Goal: Navigation & Orientation: Understand site structure

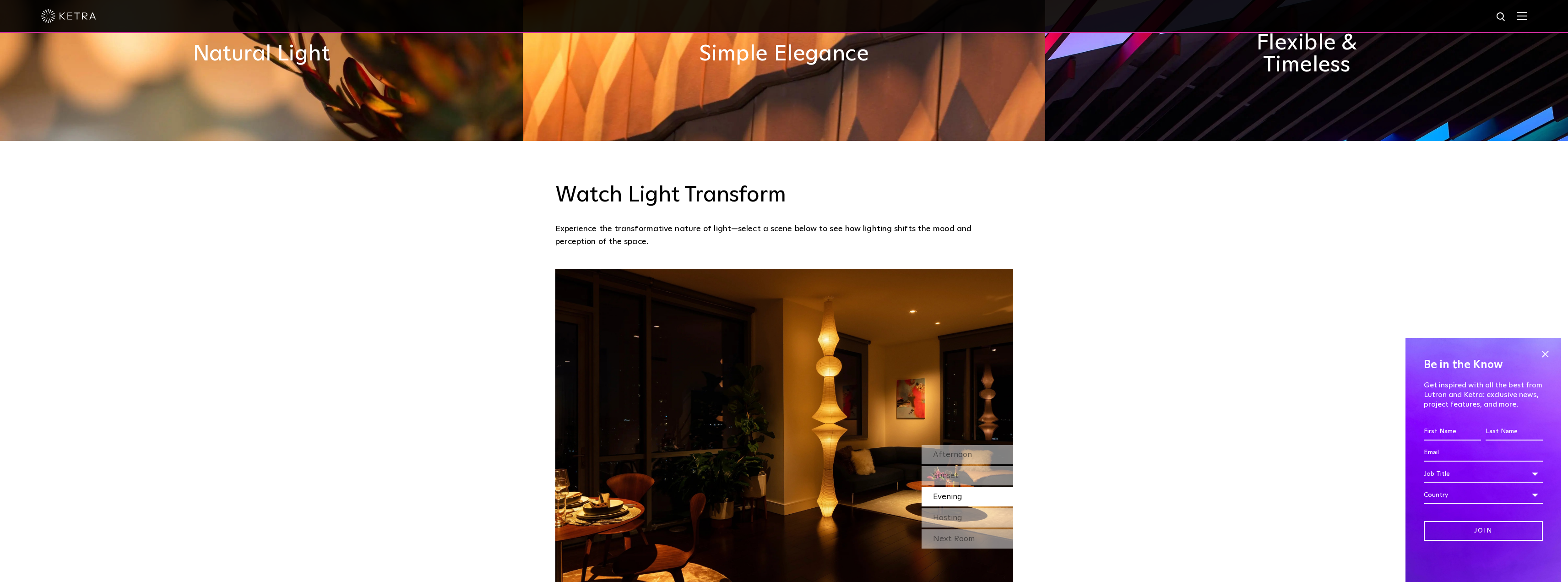
scroll to position [824, 0]
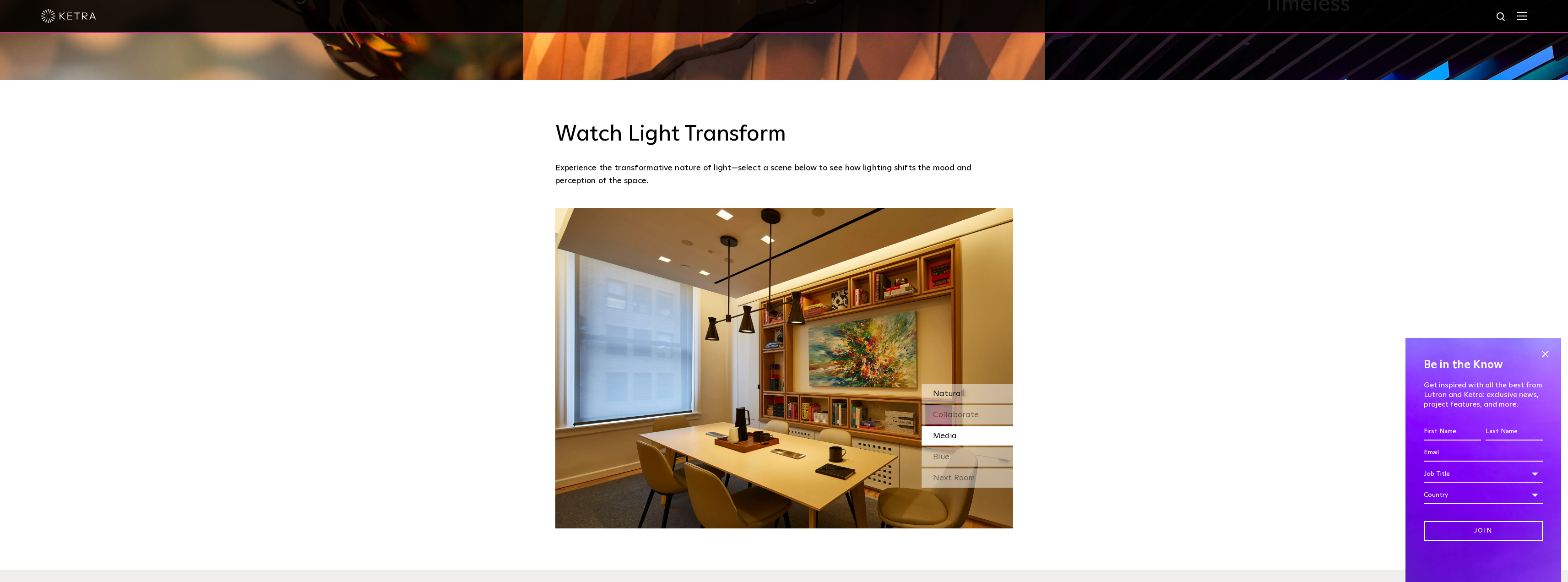
click at [995, 392] on div "Natural" at bounding box center [967, 393] width 92 height 19
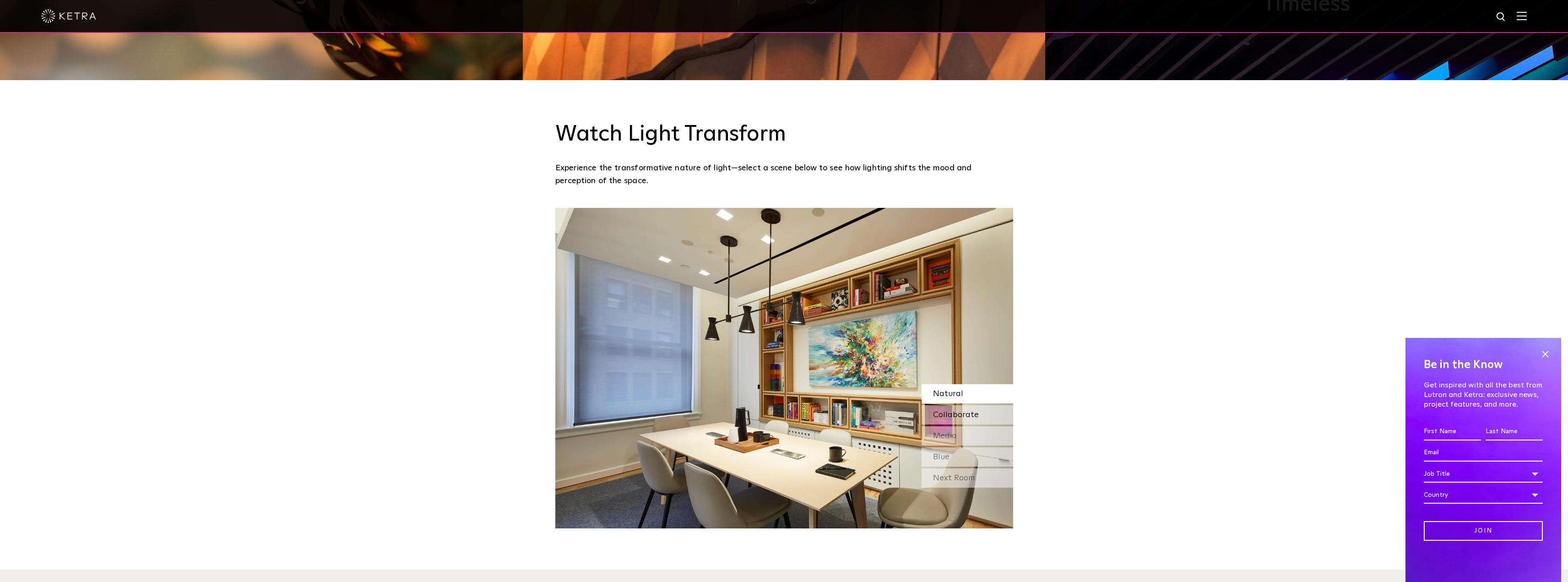
click at [994, 415] on div "Collaborate" at bounding box center [967, 415] width 92 height 19
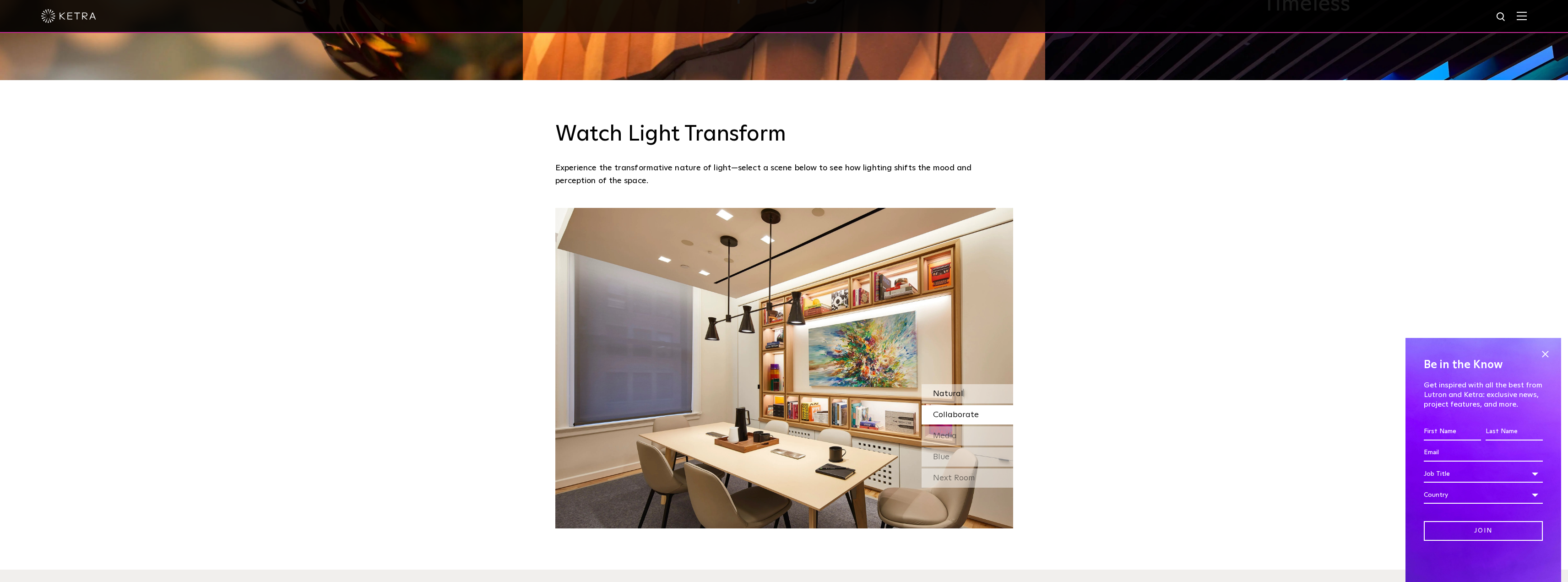
click at [988, 403] on div "Natural" at bounding box center [967, 393] width 92 height 19
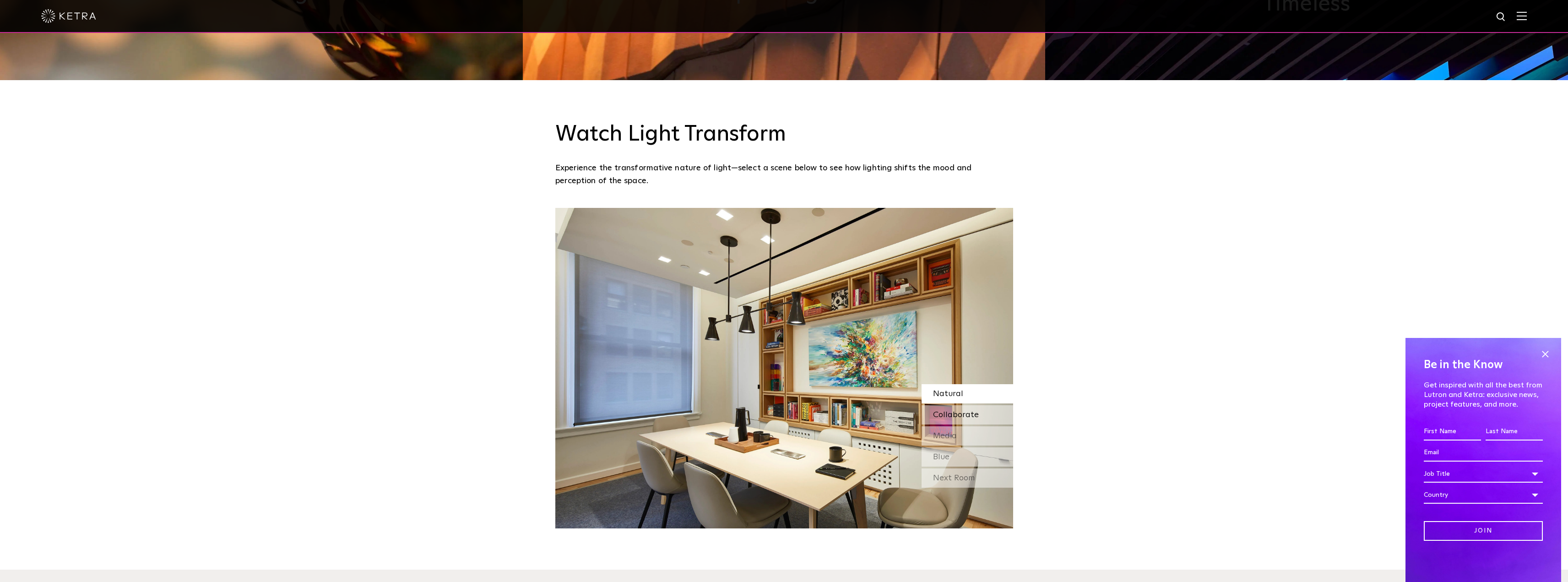
click at [986, 421] on div "Collaborate" at bounding box center [967, 415] width 92 height 19
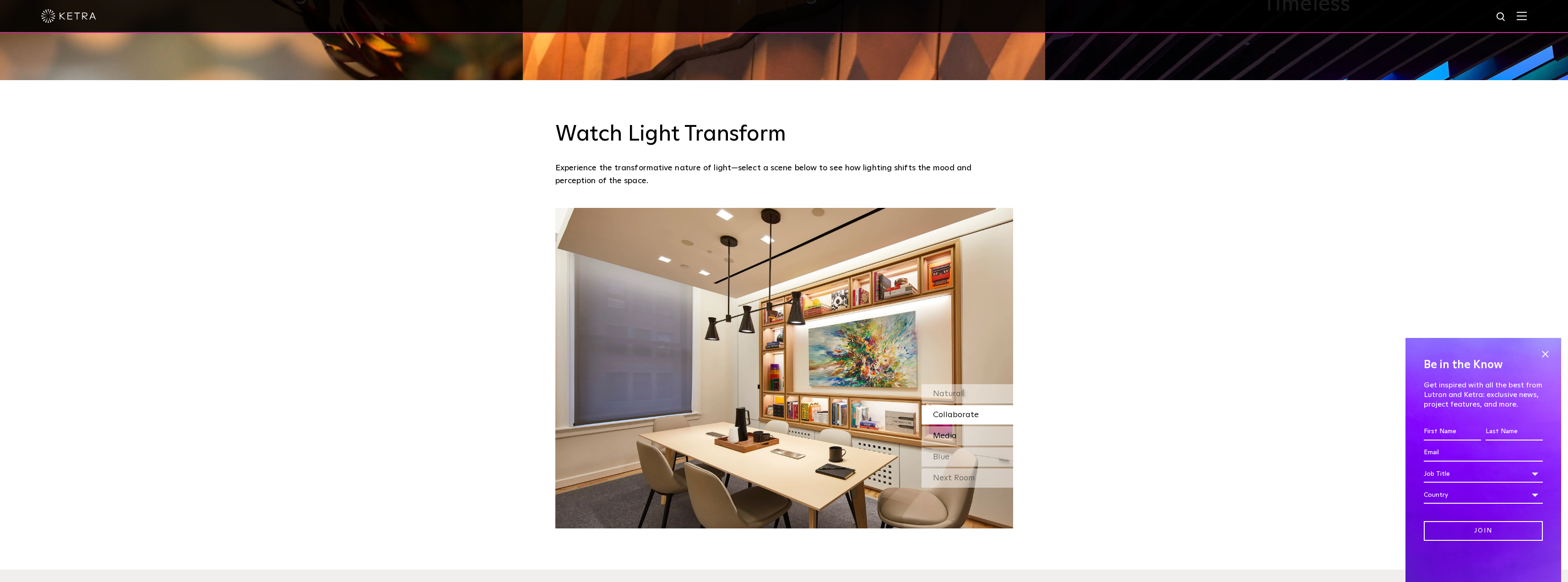
click at [985, 446] on div "Media" at bounding box center [967, 435] width 92 height 19
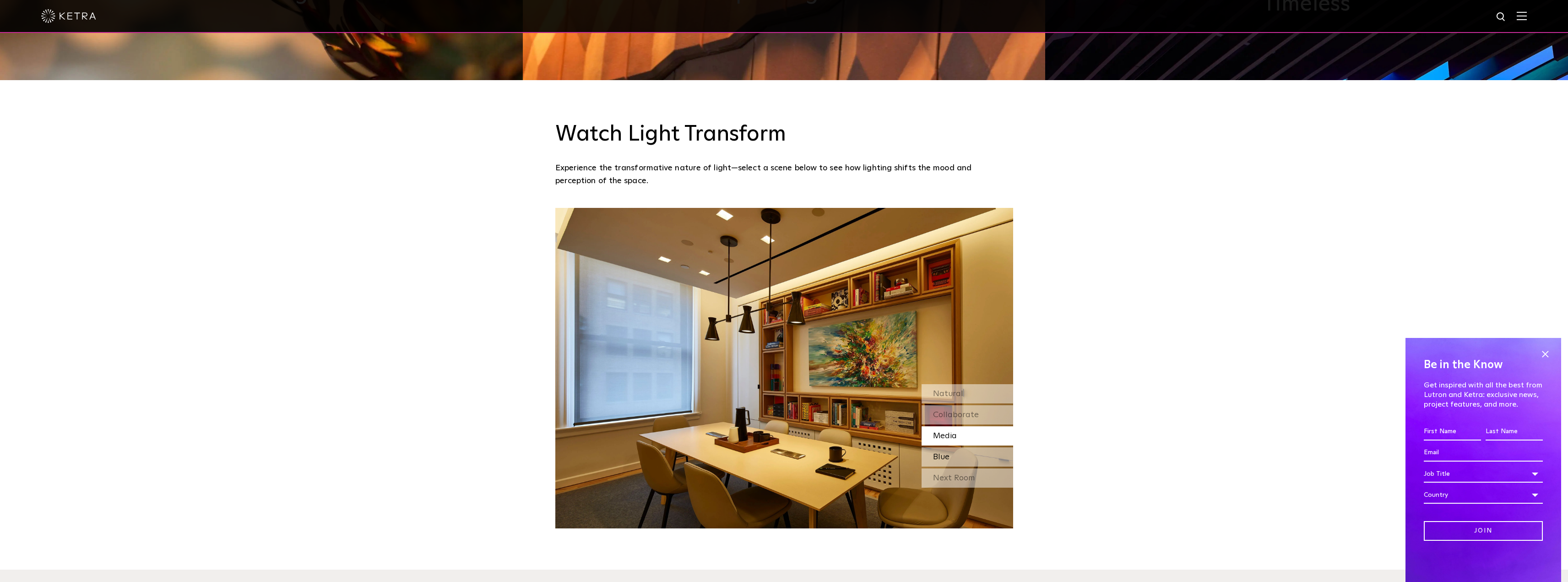
click at [994, 464] on div "Blue" at bounding box center [967, 457] width 92 height 19
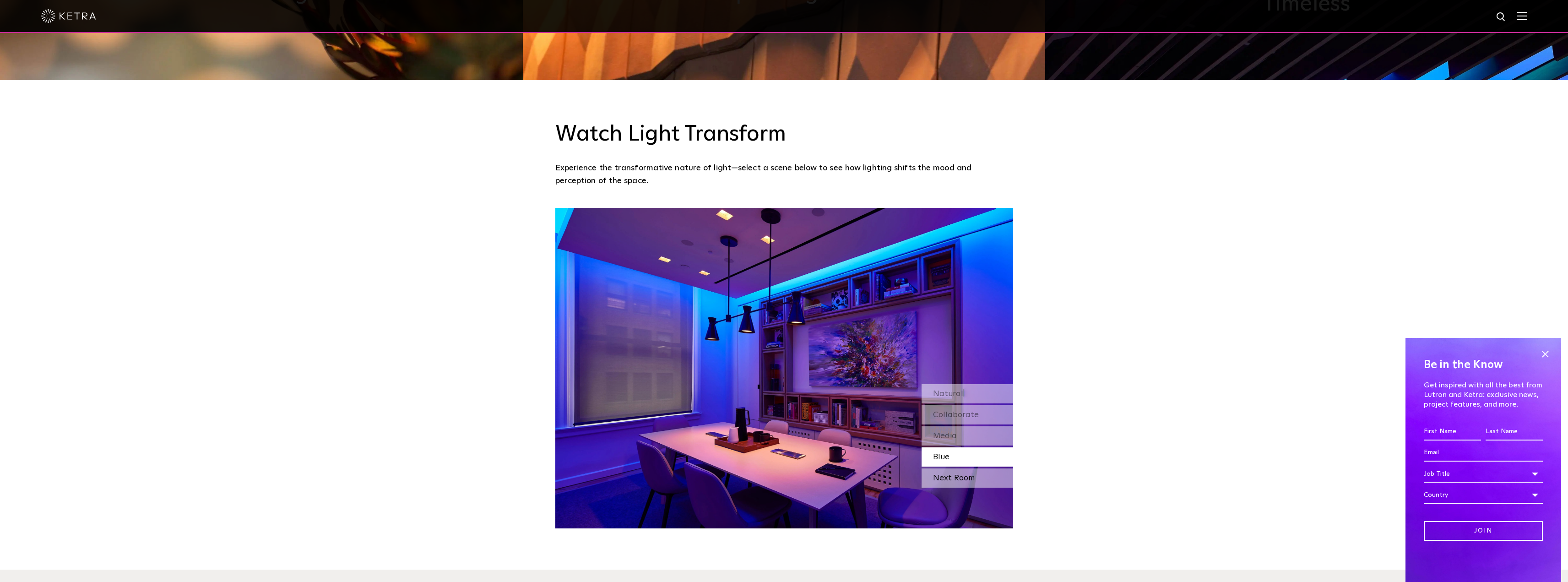
click at [982, 477] on div "Next Room" at bounding box center [967, 478] width 92 height 19
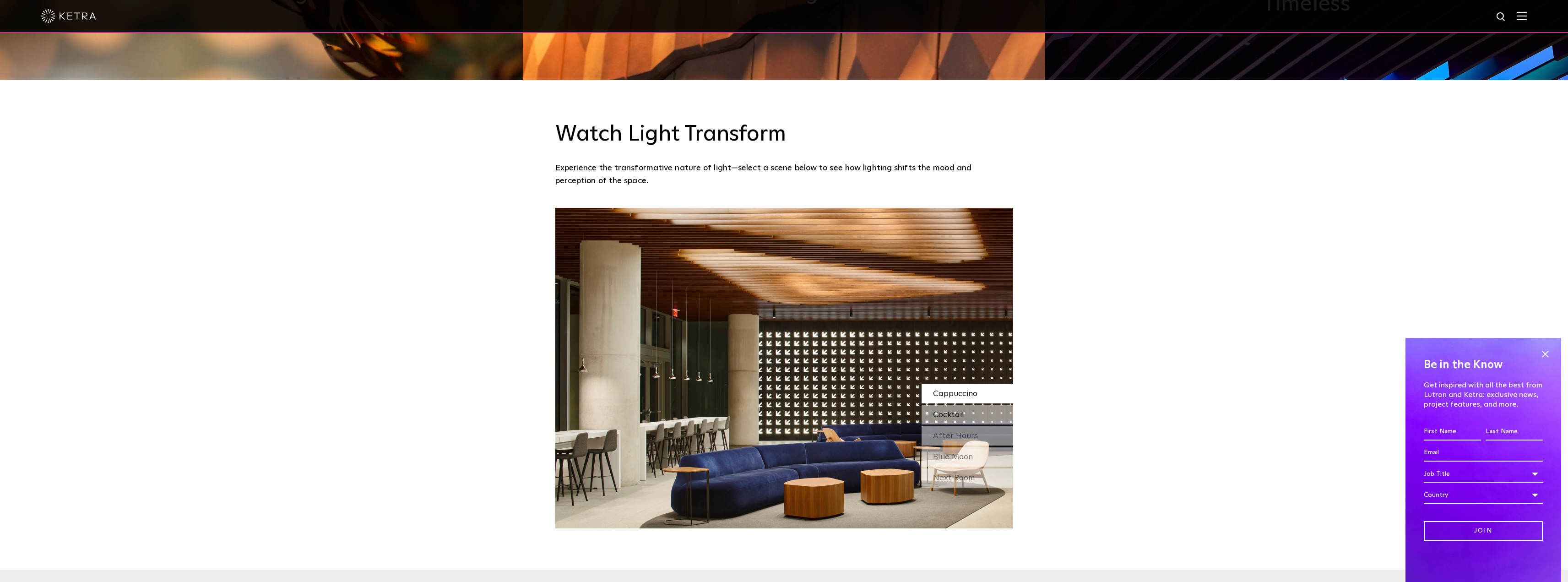
click at [964, 416] on div "Cocktail" at bounding box center [967, 415] width 92 height 19
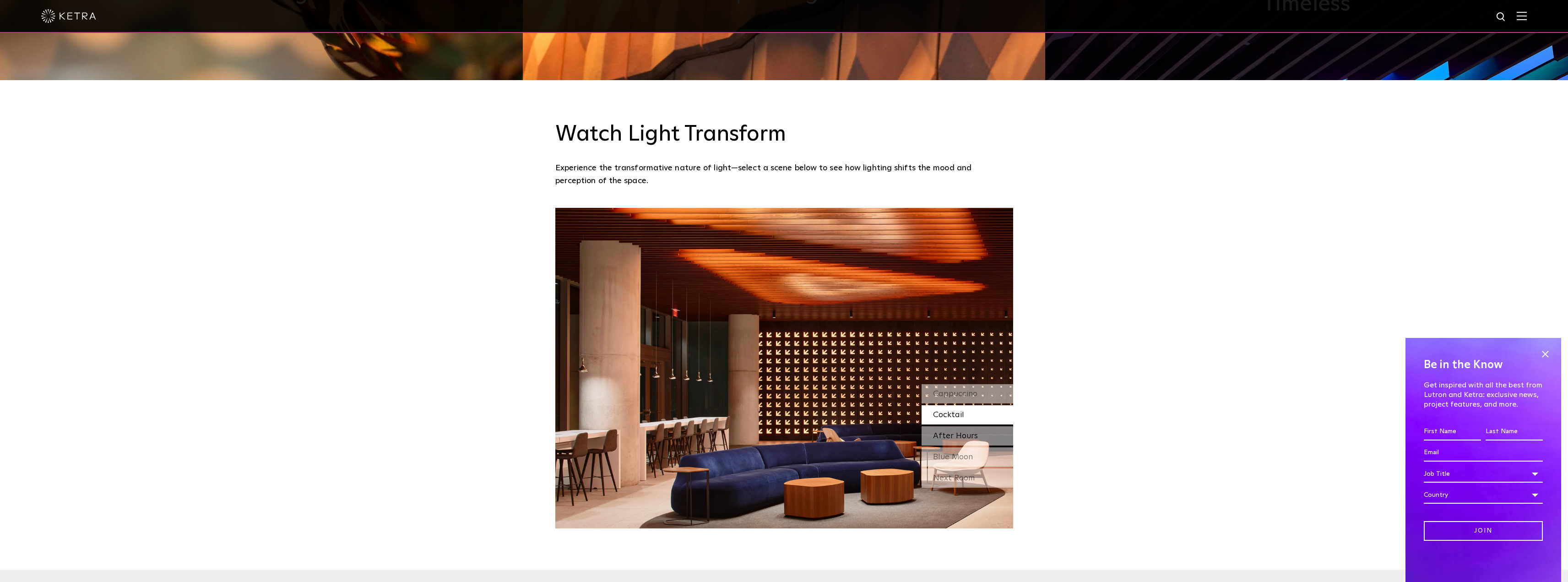
click at [984, 442] on div "After Hours" at bounding box center [967, 435] width 92 height 19
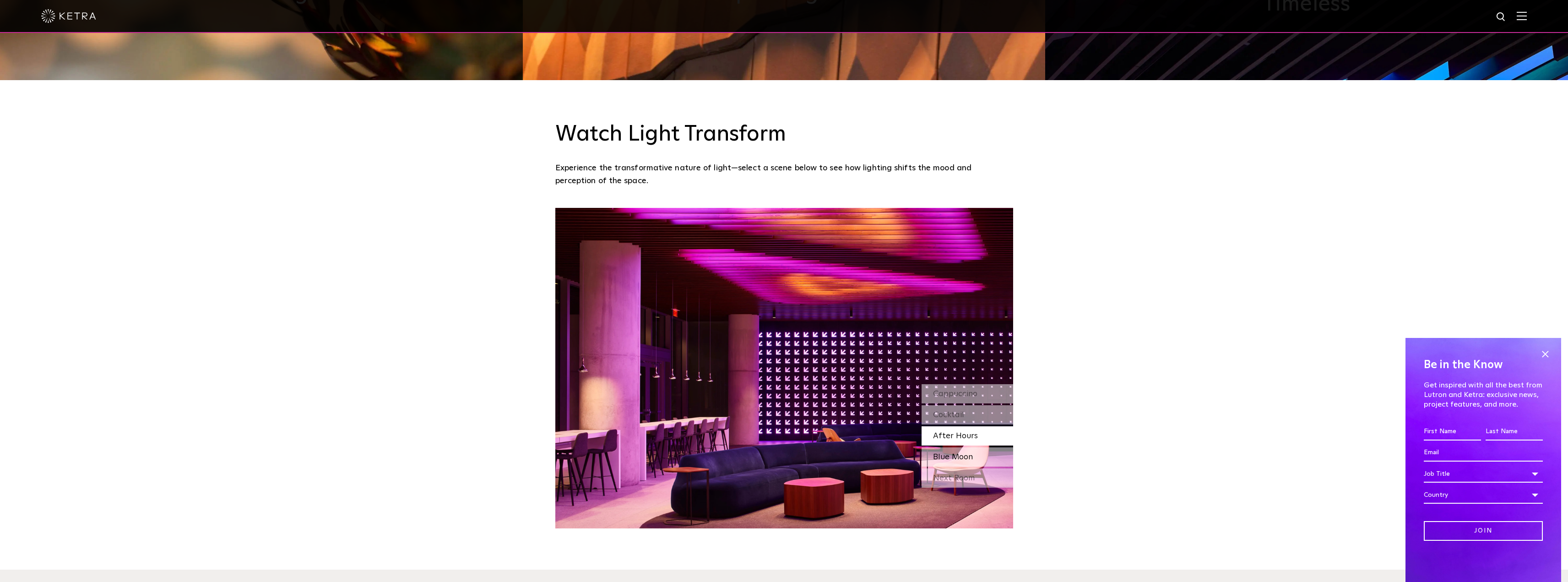
click at [992, 458] on div "Blue Moon" at bounding box center [967, 457] width 92 height 19
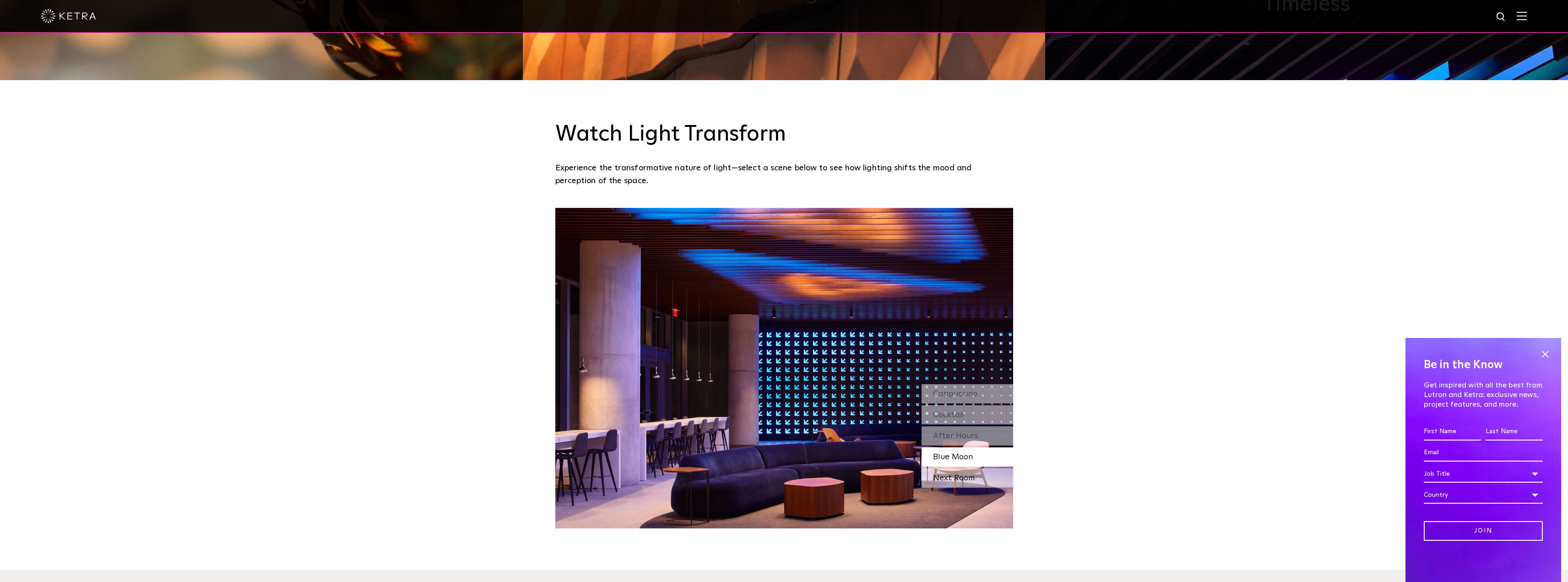
click at [978, 478] on div "Next Room" at bounding box center [967, 478] width 92 height 19
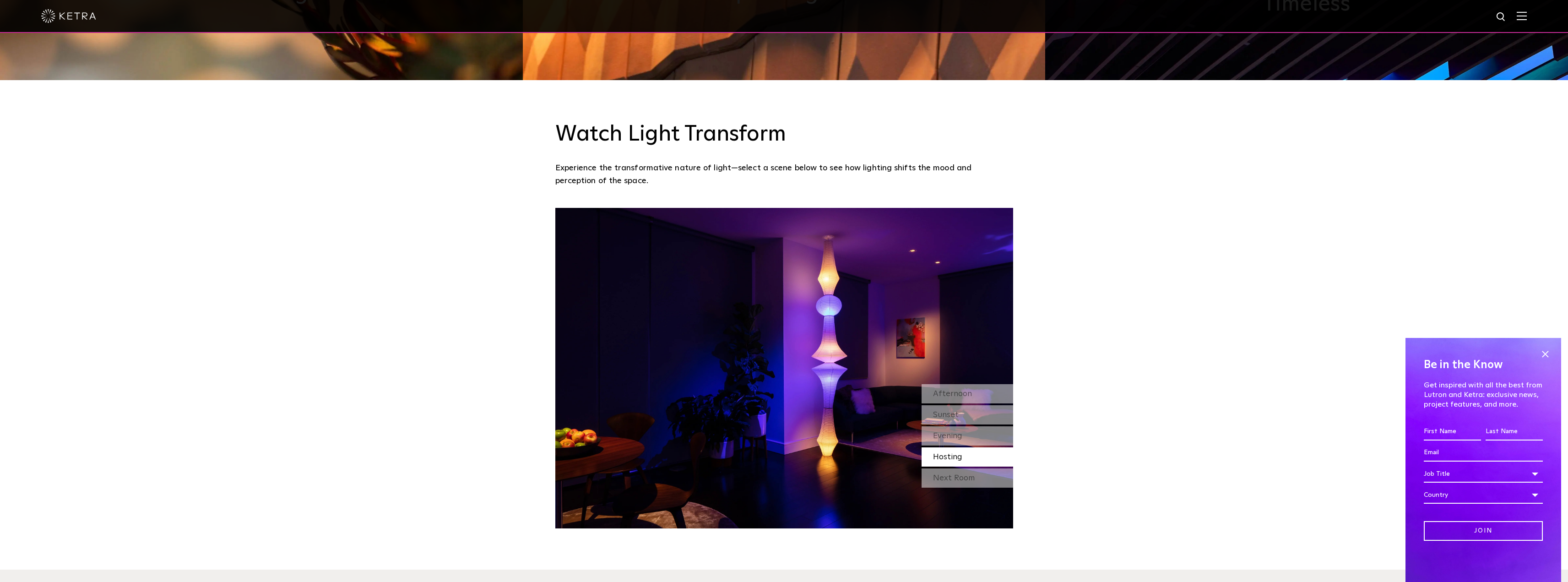
click at [957, 458] on span "Hosting" at bounding box center [947, 457] width 29 height 8
click at [947, 439] on span "Evening" at bounding box center [947, 436] width 29 height 8
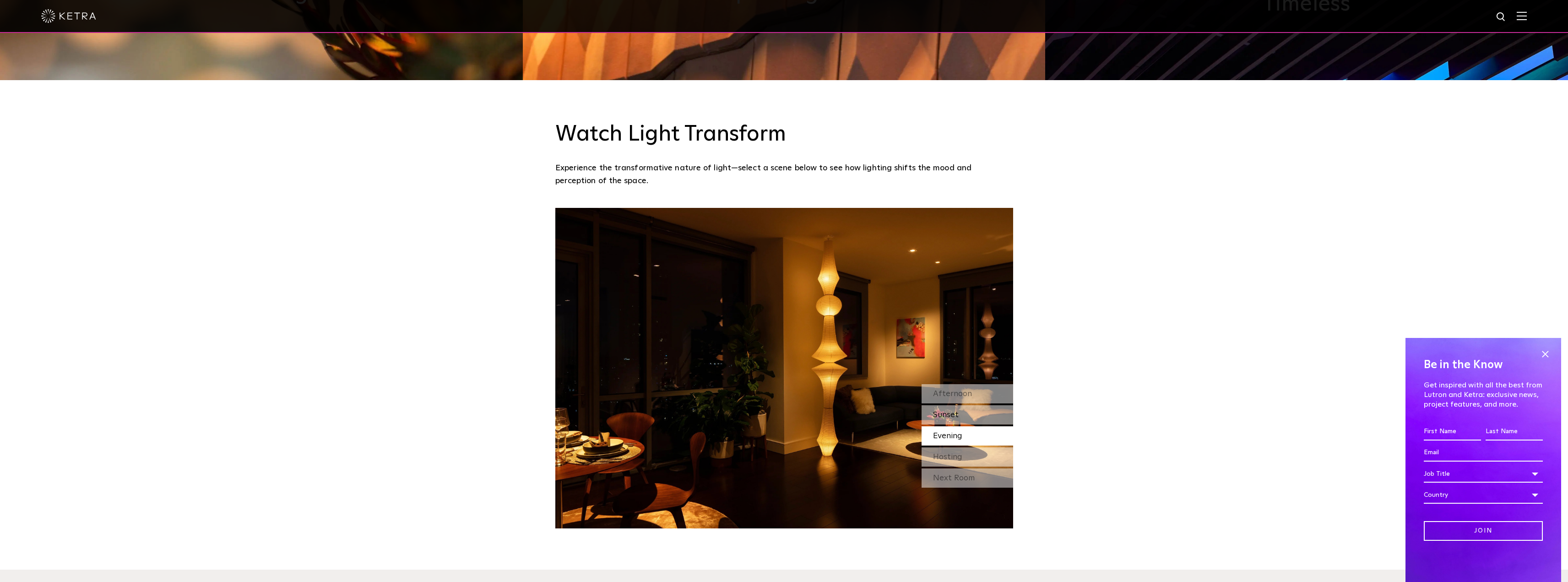
click at [955, 411] on span "Sunset" at bounding box center [945, 415] width 25 height 8
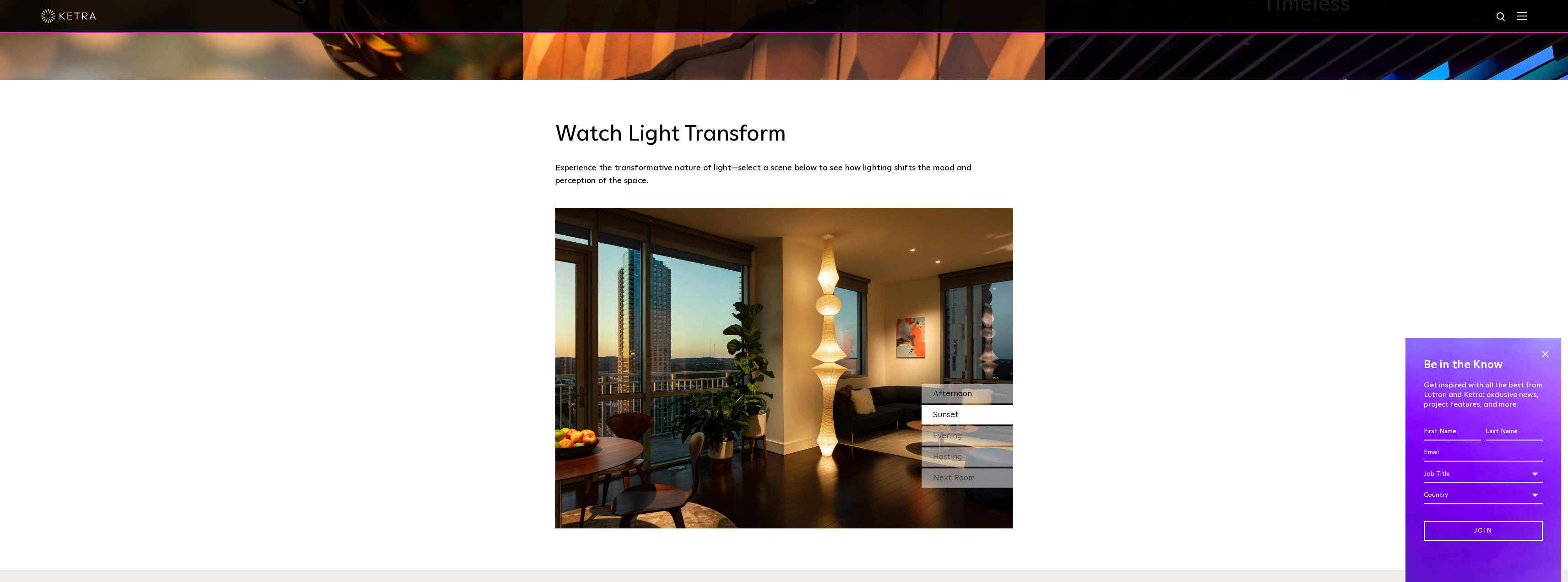
click at [962, 398] on span "Afternoon" at bounding box center [952, 394] width 39 height 8
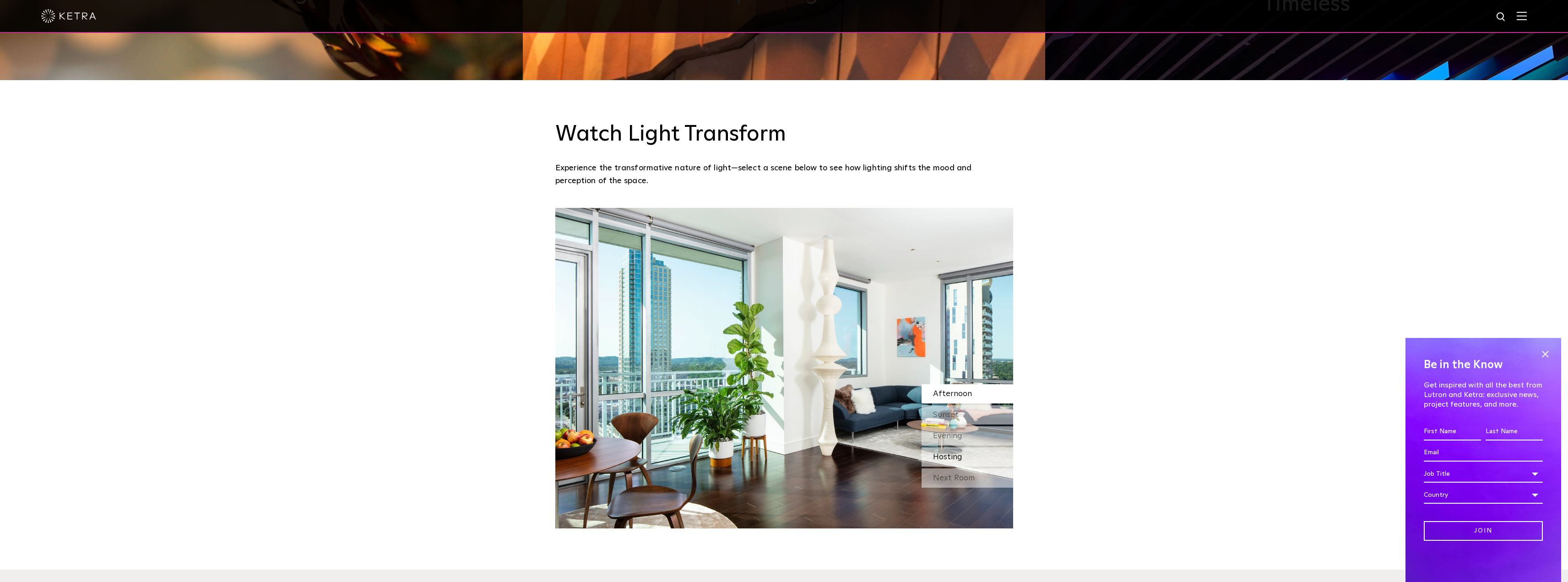
click at [945, 461] on span "Hosting" at bounding box center [947, 457] width 29 height 8
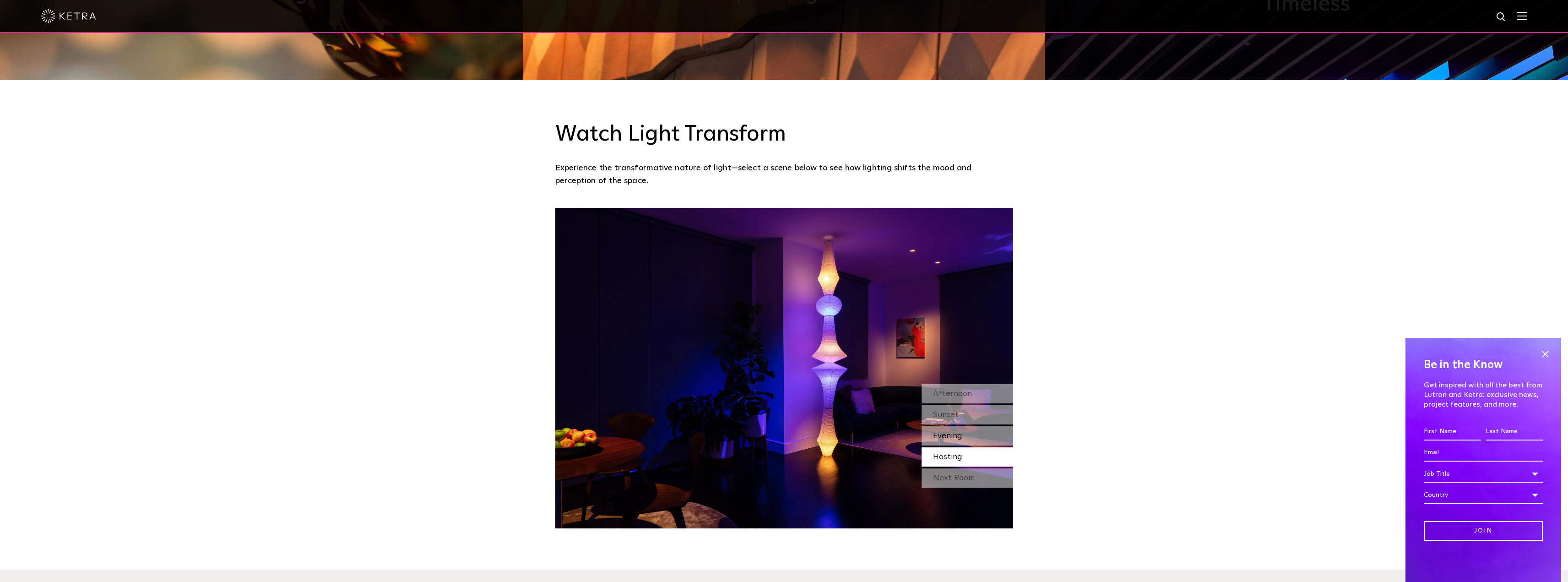
click at [941, 440] on span "Evening" at bounding box center [947, 436] width 29 height 8
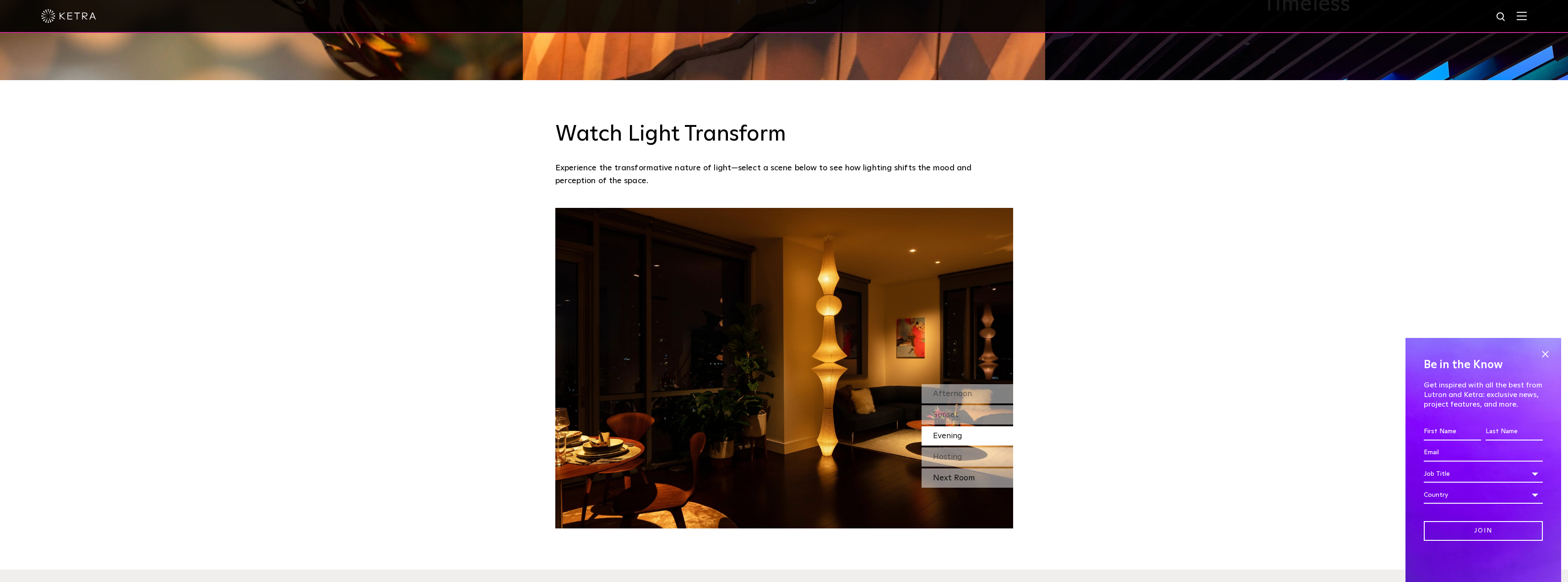
click at [949, 478] on div "Next Room" at bounding box center [967, 478] width 92 height 19
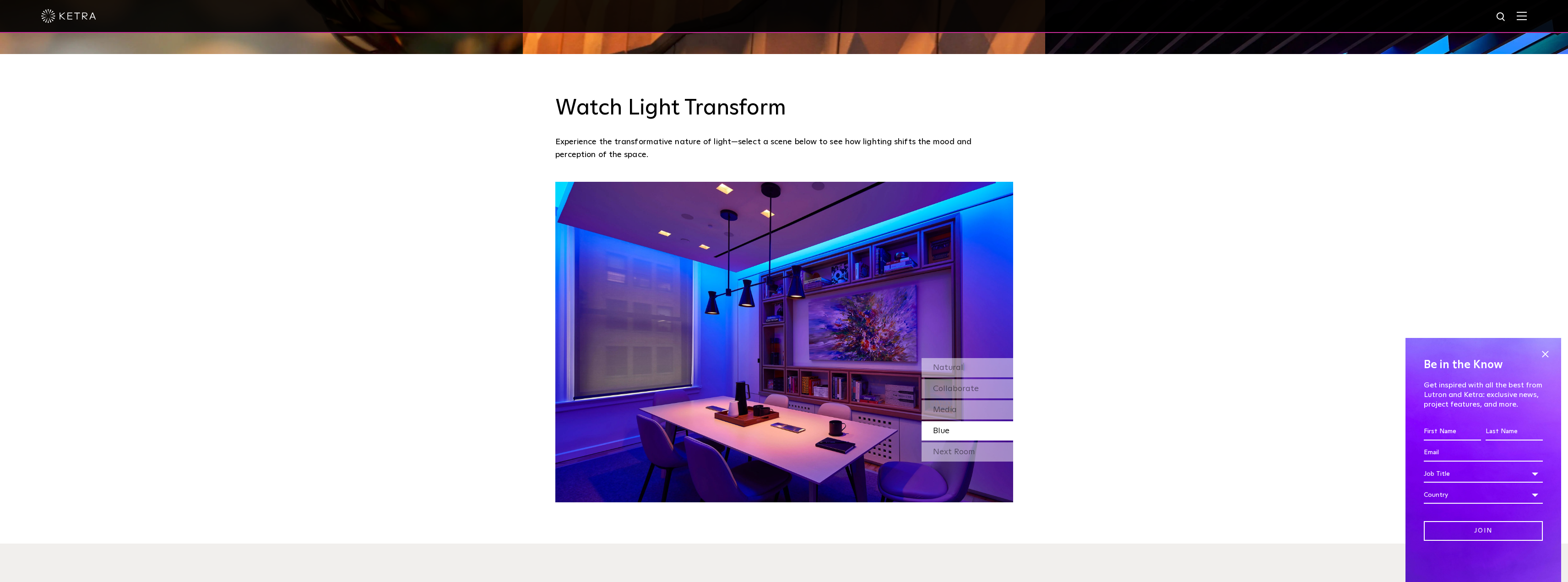
scroll to position [0, 0]
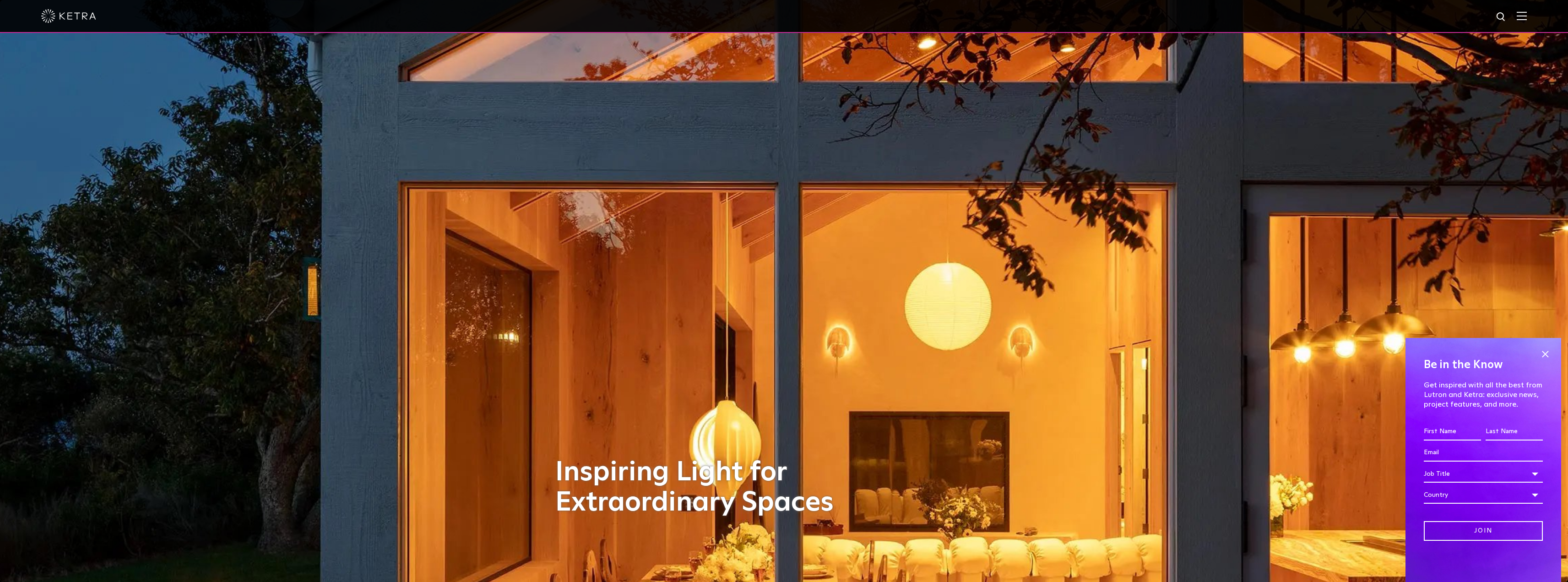
drag, startPoint x: 1078, startPoint y: 459, endPoint x: 1074, endPoint y: 324, distance: 135.1
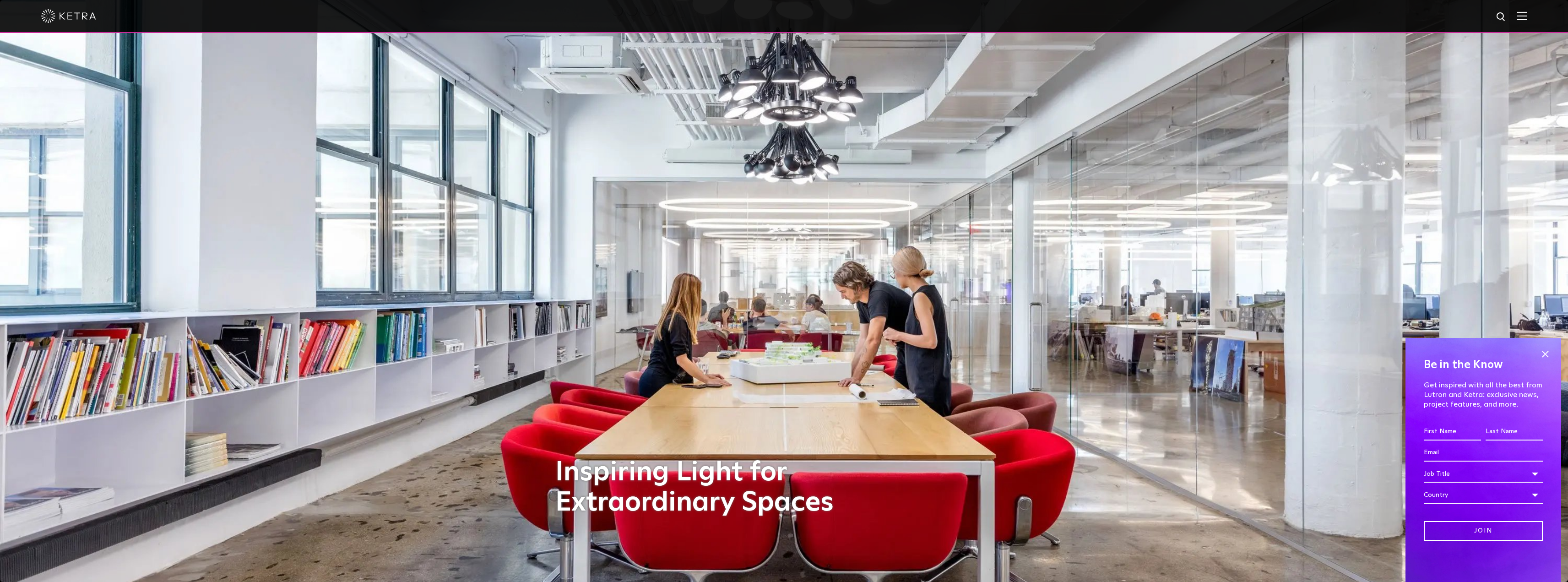
click at [1527, 19] on img at bounding box center [1521, 15] width 10 height 9
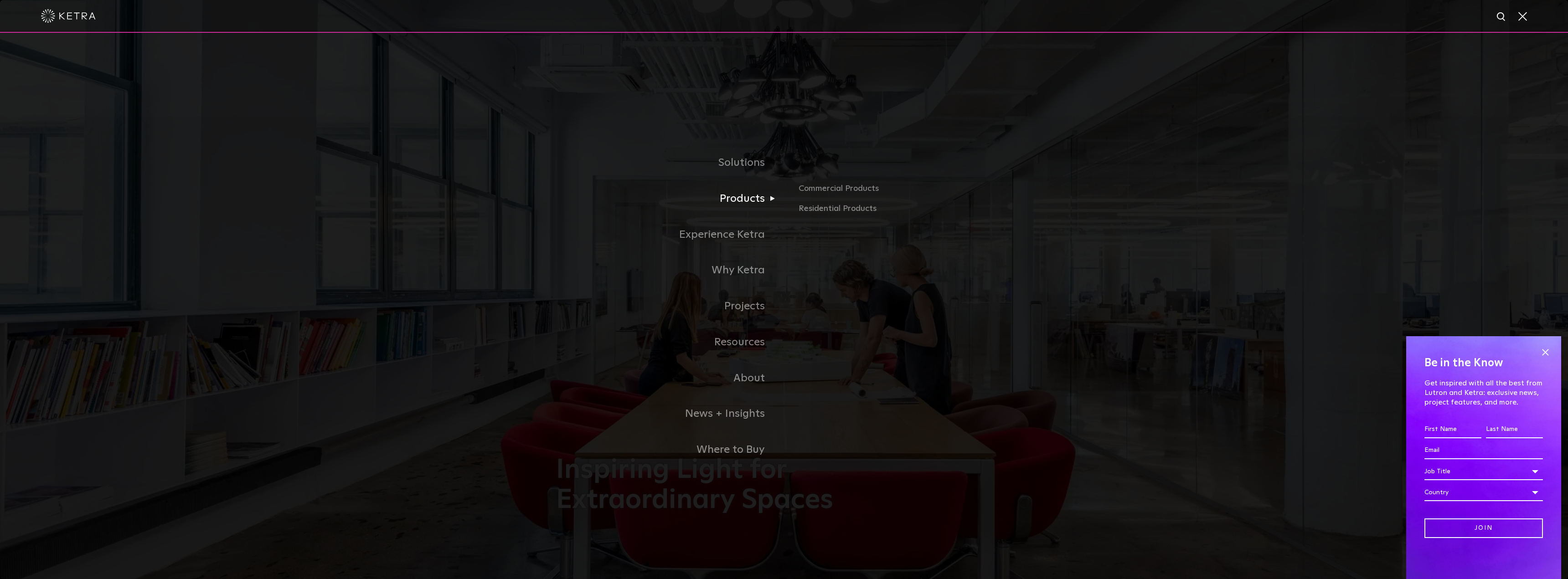
click at [748, 205] on link "Products" at bounding box center [670, 199] width 228 height 36
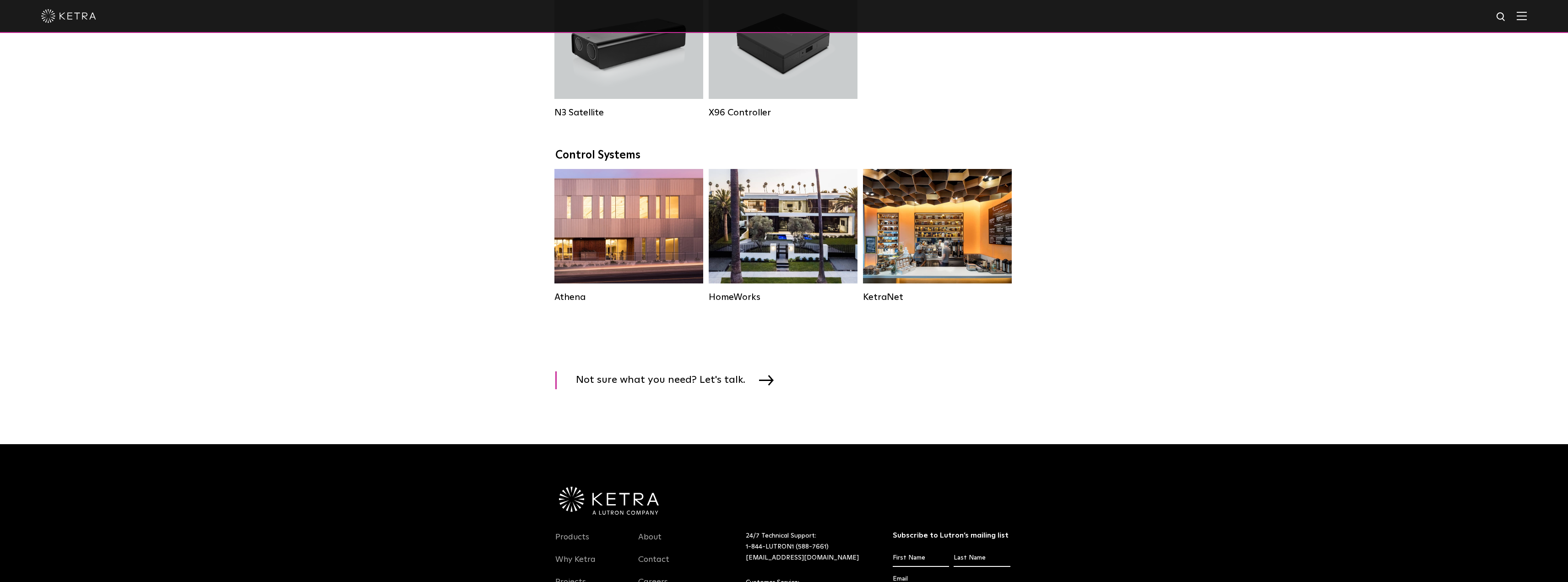
scroll to position [1282, 0]
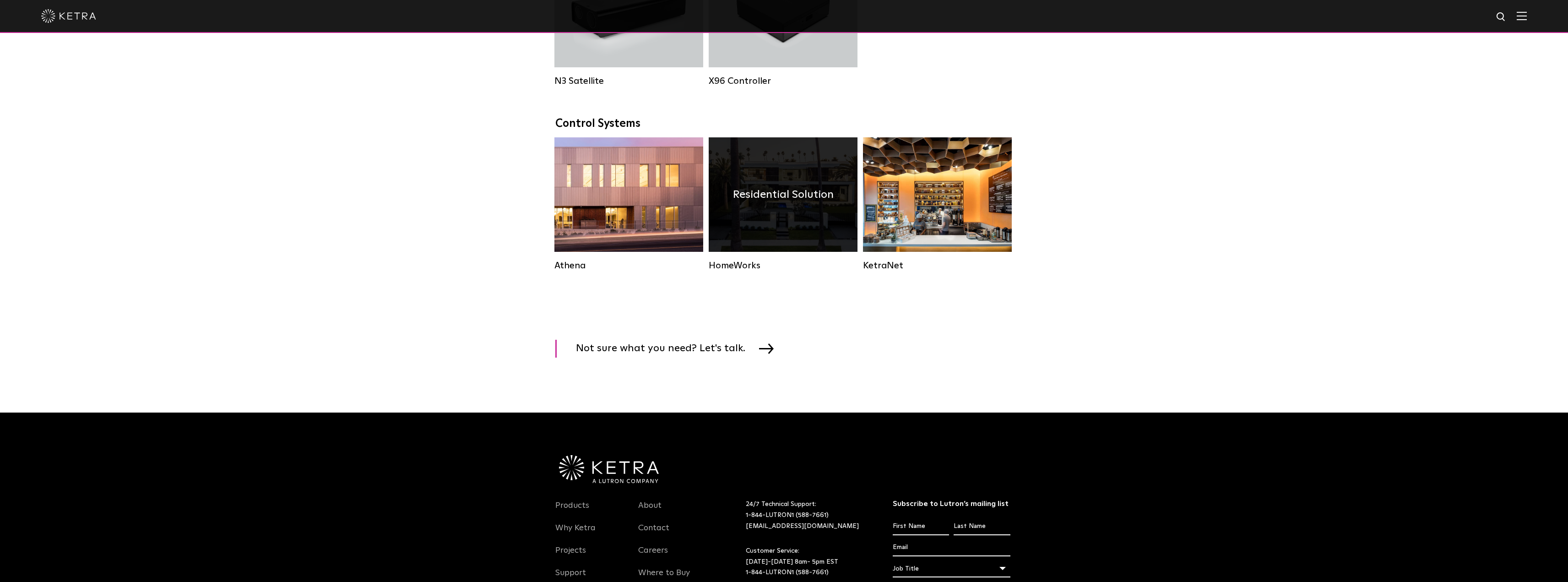
click at [766, 251] on div "Residential Solution" at bounding box center [783, 194] width 149 height 114
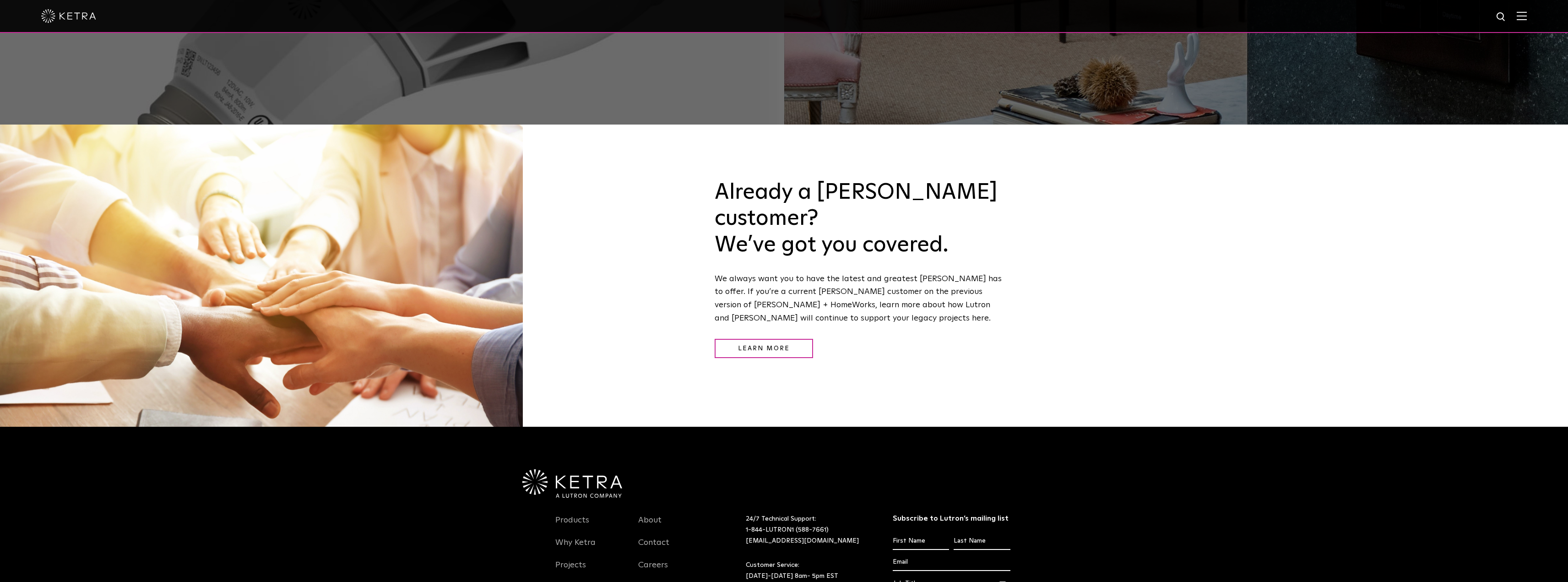
scroll to position [1453, 0]
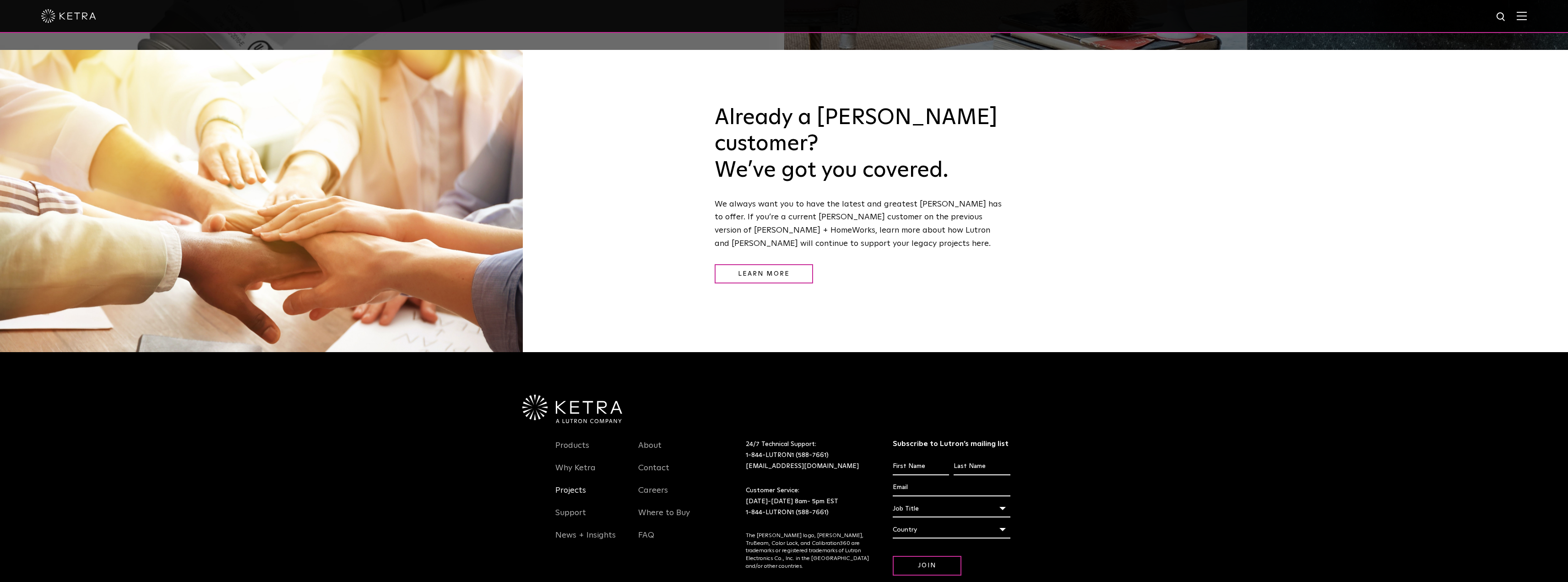
click at [584, 486] on link "Projects" at bounding box center [570, 496] width 31 height 21
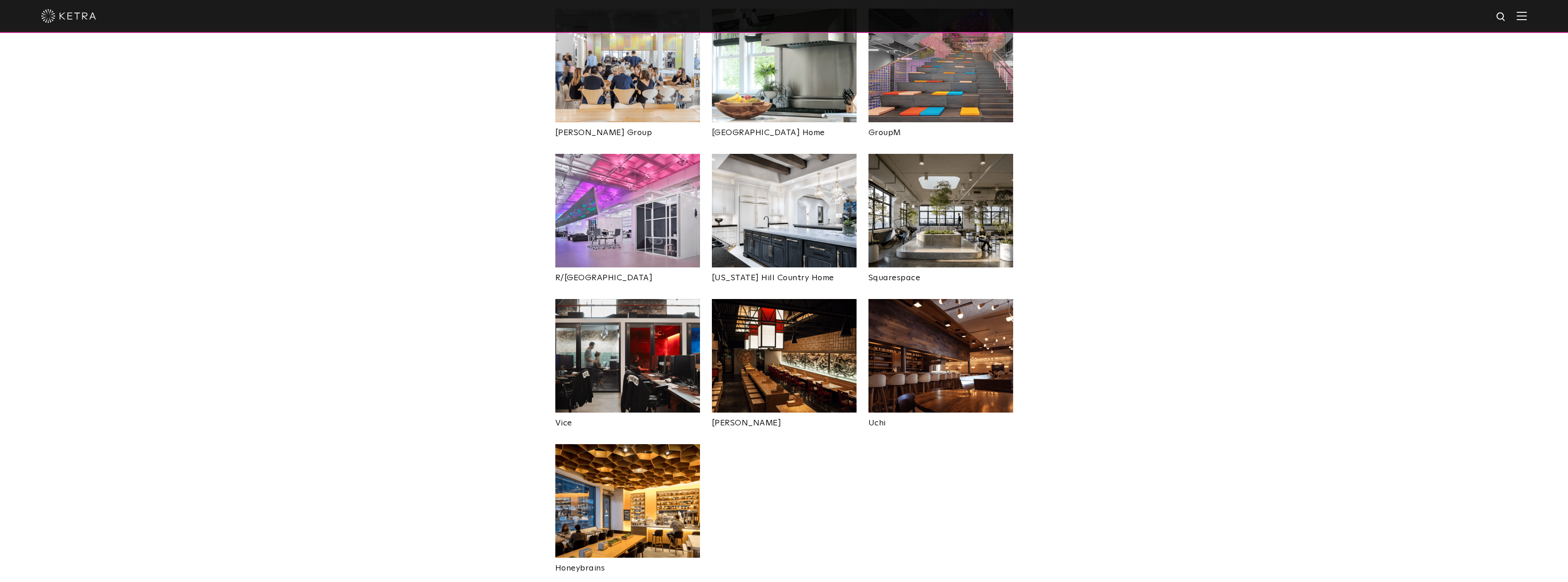
scroll to position [1649, 0]
